Goal: Task Accomplishment & Management: Use online tool/utility

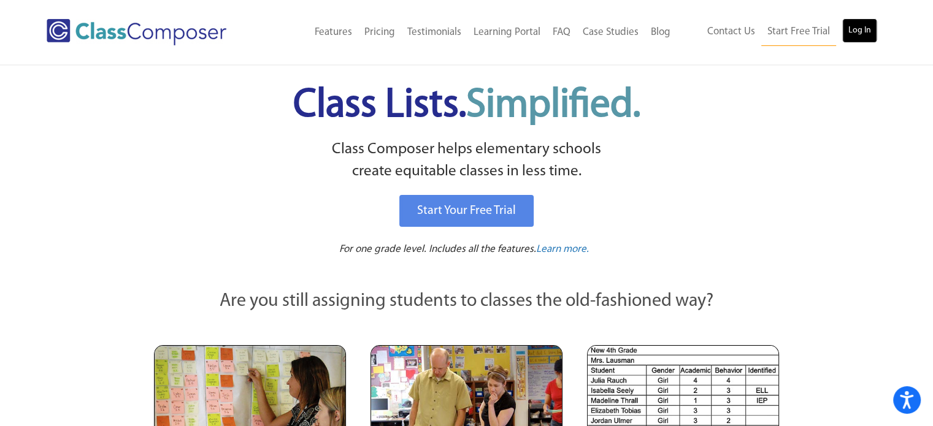
click at [857, 36] on link "Log In" at bounding box center [859, 30] width 35 height 25
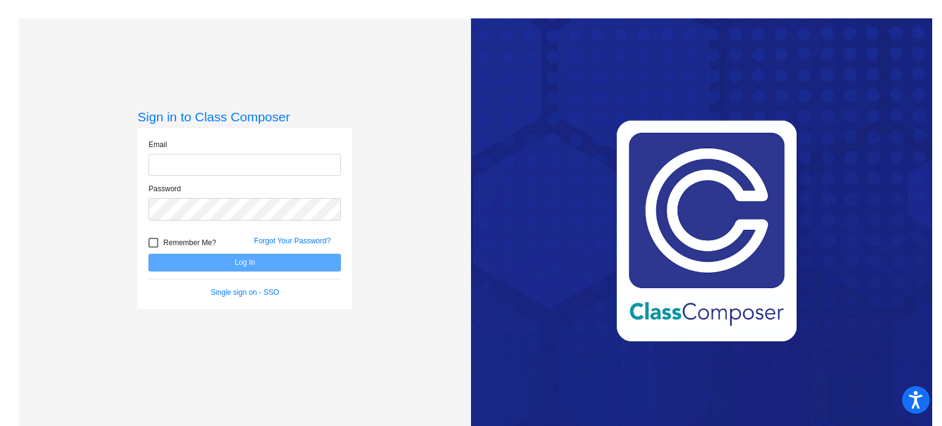
click at [314, 156] on input "email" at bounding box center [244, 165] width 193 height 23
type input "[EMAIL_ADDRESS][DOMAIN_NAME]"
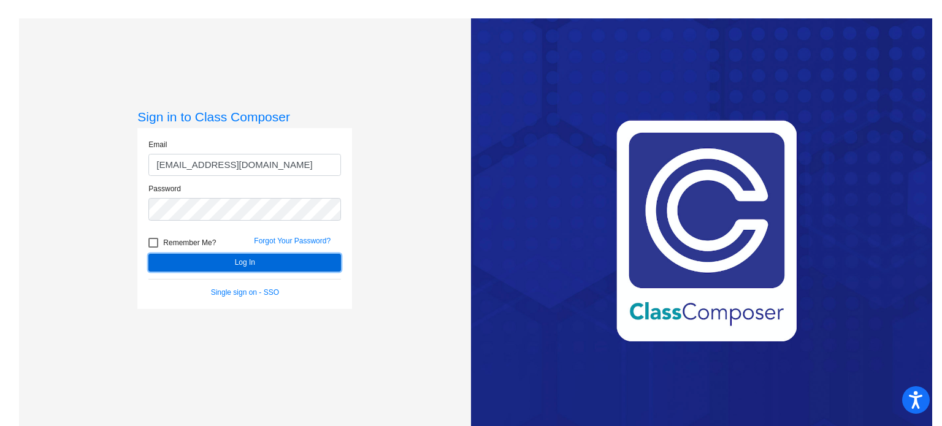
click at [238, 266] on button "Log In" at bounding box center [244, 263] width 193 height 18
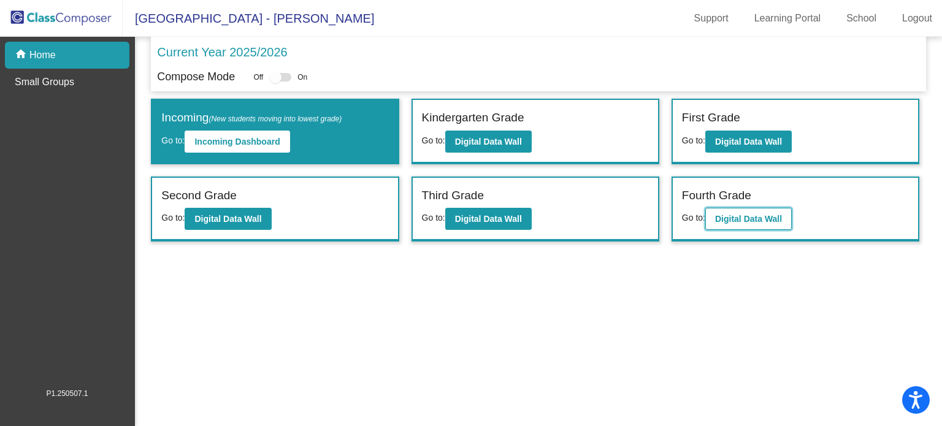
click at [763, 219] on b "Digital Data Wall" at bounding box center [748, 219] width 67 height 10
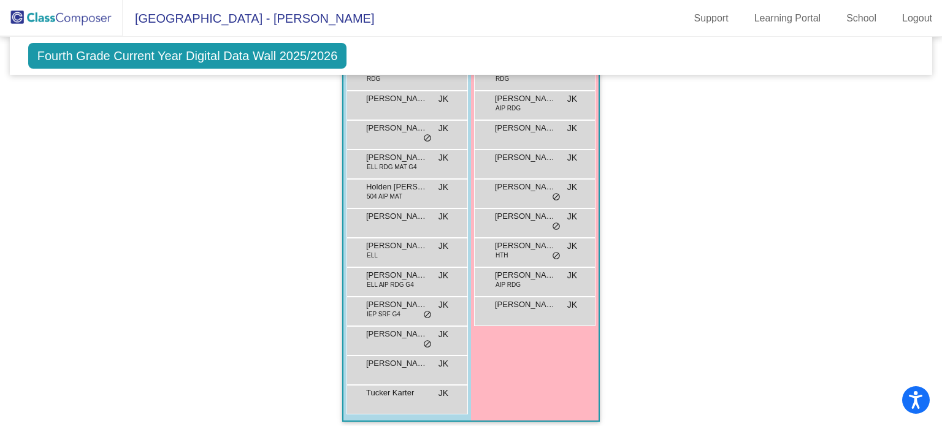
scroll to position [742, 0]
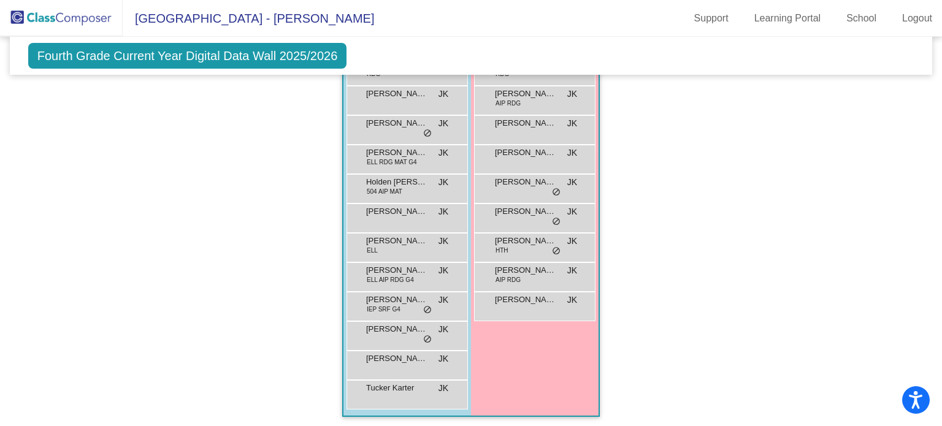
click at [290, 204] on div "Hallway - Hallway Class picture_as_pdf Add Student First Name Last Name Student…" at bounding box center [471, 1] width 905 height 856
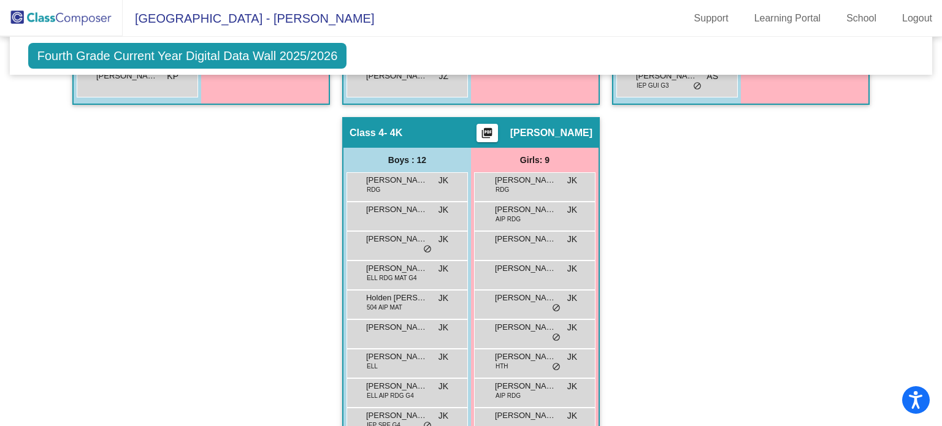
scroll to position [626, 0]
